Goal: Task Accomplishment & Management: Use online tool/utility

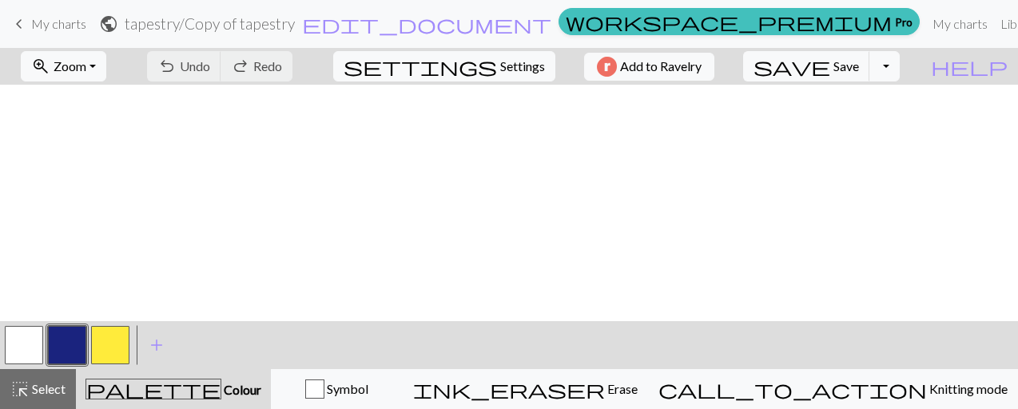
scroll to position [876, 0]
click at [106, 57] on button "zoom_in Zoom Zoom" at bounding box center [64, 66] width 86 height 30
click at [94, 103] on button "Fit all" at bounding box center [85, 101] width 126 height 26
click at [37, 356] on button "button" at bounding box center [24, 345] width 38 height 38
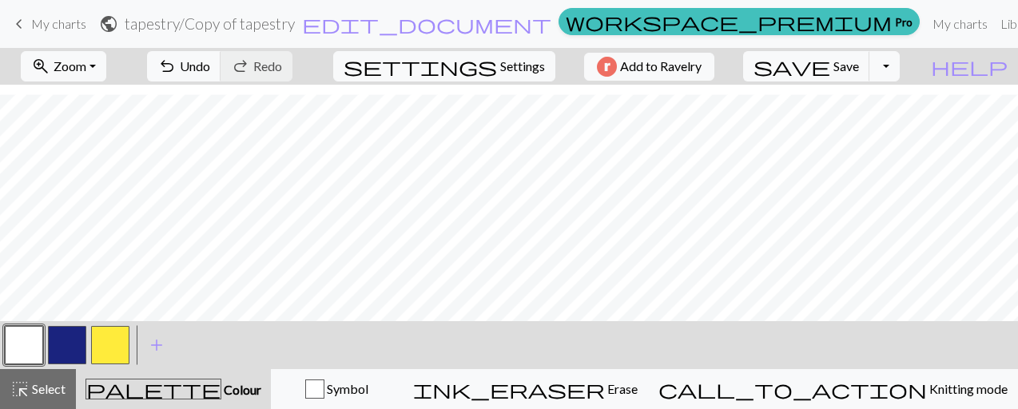
click at [71, 337] on button "button" at bounding box center [67, 345] width 38 height 38
click at [30, 338] on button "button" at bounding box center [24, 345] width 38 height 38
click at [859, 73] on span "Save" at bounding box center [847, 65] width 26 height 15
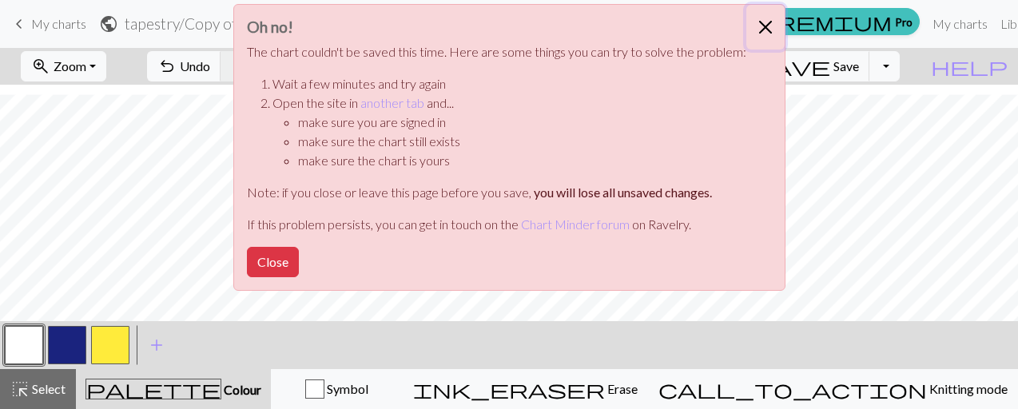
click at [759, 22] on button "Close" at bounding box center [765, 27] width 38 height 45
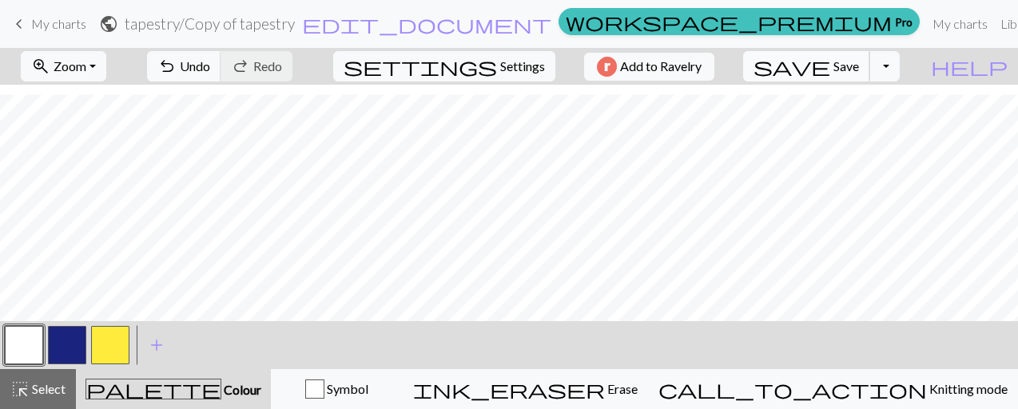
click at [859, 62] on span "Save" at bounding box center [847, 65] width 26 height 15
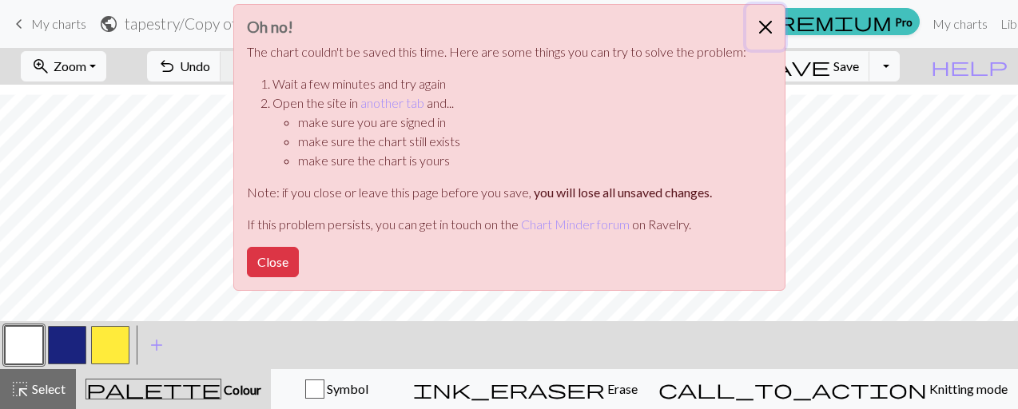
click at [758, 25] on button "Close" at bounding box center [765, 27] width 38 height 45
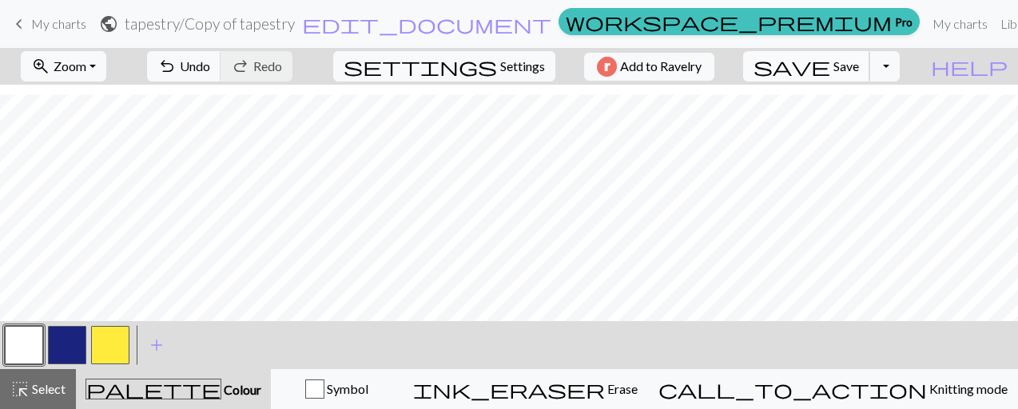
click at [830, 65] on span "save" at bounding box center [792, 66] width 77 height 22
click at [865, 74] on button "save Save Save" at bounding box center [806, 66] width 127 height 30
click at [55, 337] on button "button" at bounding box center [67, 345] width 38 height 38
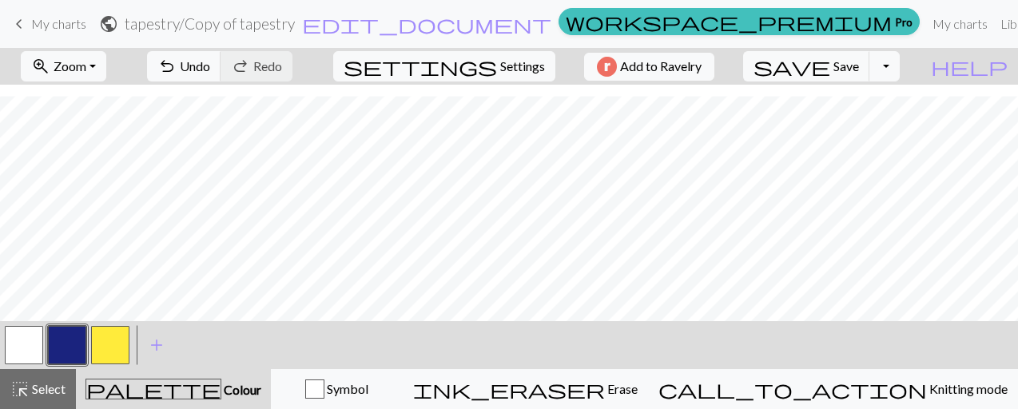
click at [30, 332] on button "button" at bounding box center [24, 345] width 38 height 38
click at [13, 341] on button "button" at bounding box center [24, 345] width 38 height 38
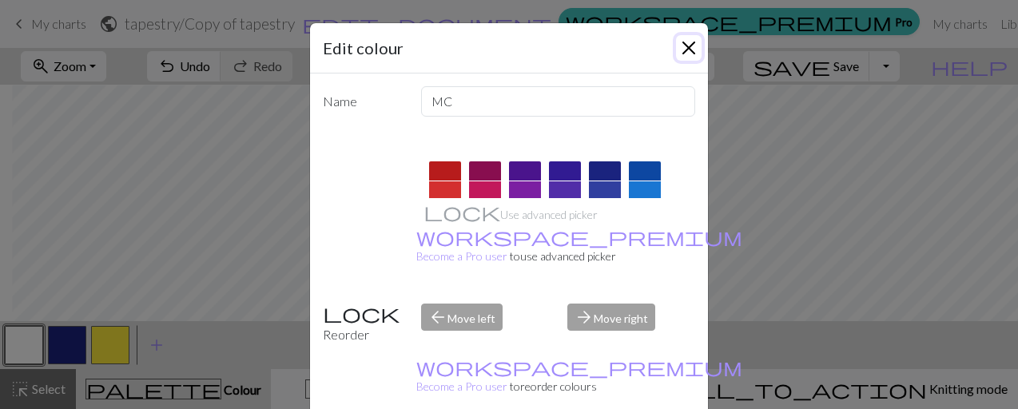
click at [687, 50] on button "Close" at bounding box center [689, 48] width 26 height 26
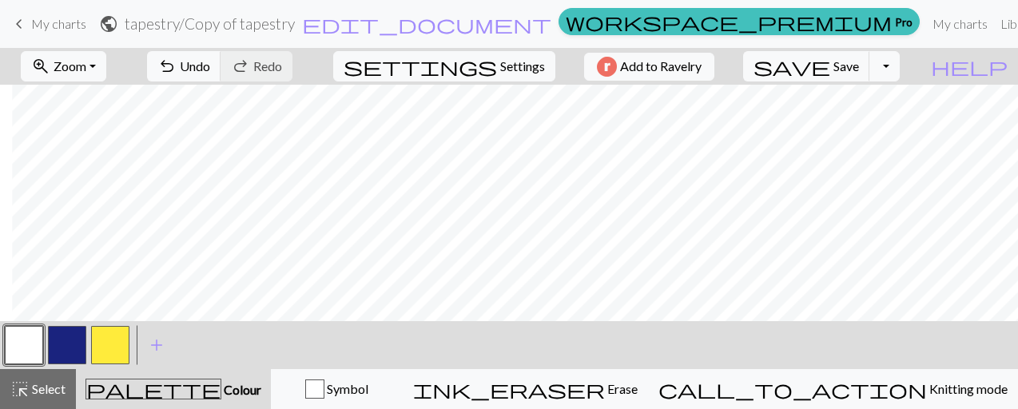
scroll to position [0, 0]
click at [859, 71] on span "Save" at bounding box center [847, 65] width 26 height 15
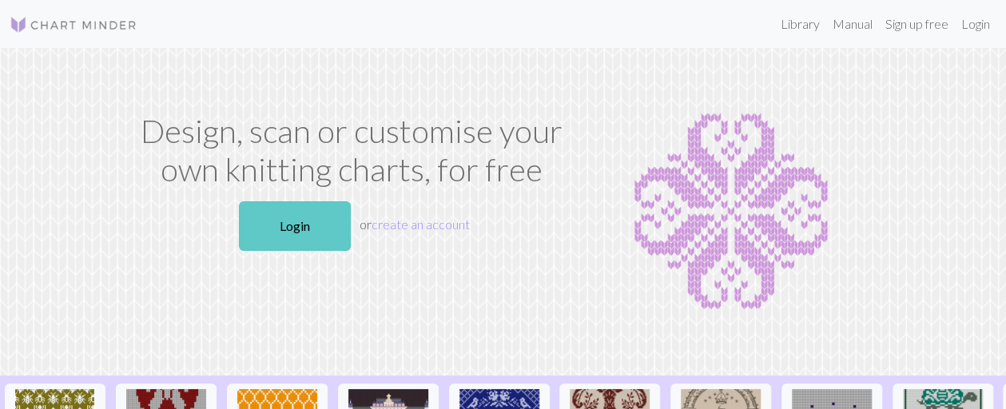
click at [328, 226] on link "Login" at bounding box center [295, 226] width 112 height 50
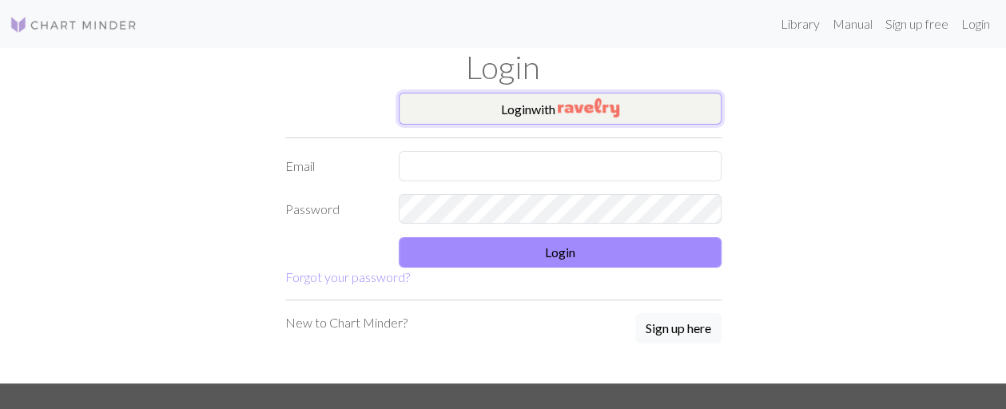
click at [500, 114] on button "Login with" at bounding box center [560, 109] width 323 height 32
